Goal: Book appointment/travel/reservation

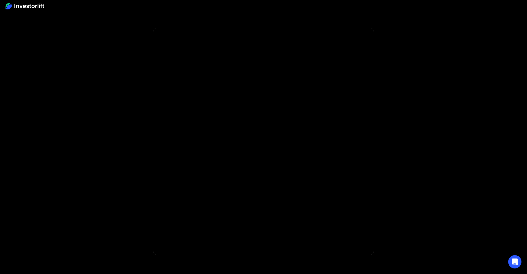
click at [24, 4] on img at bounding box center [25, 6] width 39 height 7
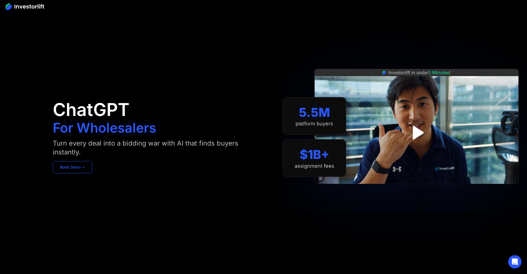
click at [63, 169] on link "Book Demo ➢" at bounding box center [73, 167] width 40 height 12
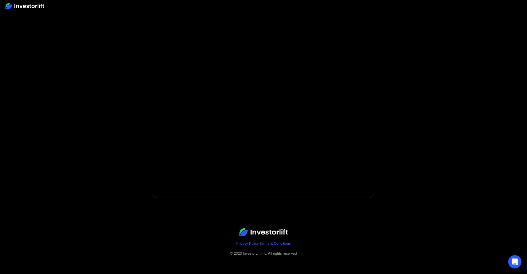
scroll to position [1, 0]
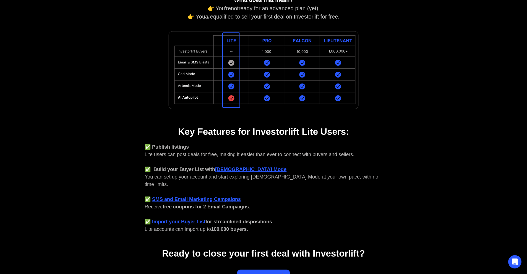
scroll to position [137, 0]
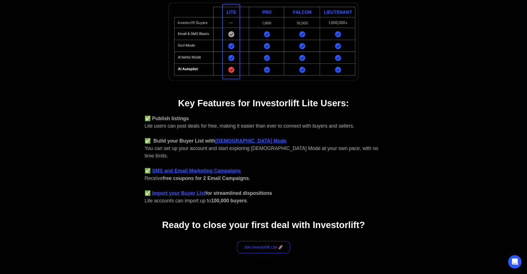
click at [261, 241] on link "Join Investorlift Lite 🚀" at bounding box center [263, 247] width 53 height 12
